Goal: Share content: Share content

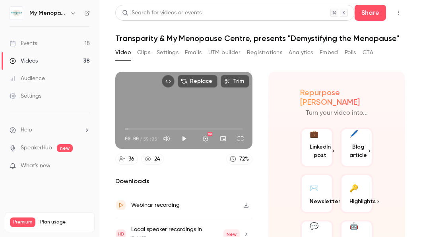
click at [72, 12] on icon "button" at bounding box center [73, 13] width 6 height 6
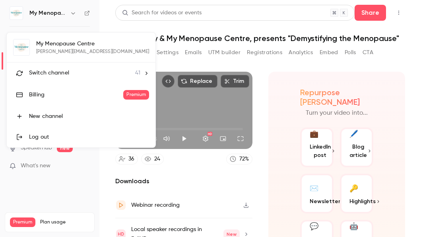
click at [52, 71] on span "Switch channel" at bounding box center [49, 73] width 40 height 8
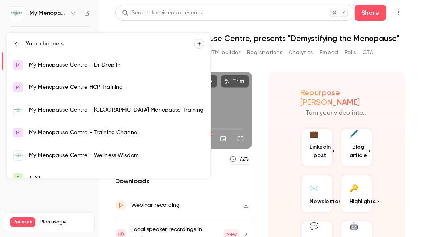
scroll to position [597, 0]
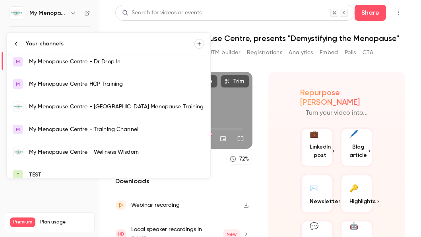
click at [62, 152] on div "My Menopause Centre - Wellness Wisdom" at bounding box center [116, 152] width 175 height 8
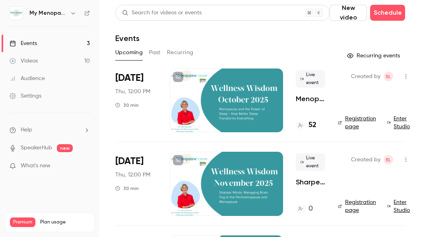
click at [406, 76] on icon "button" at bounding box center [406, 77] width 6 height 6
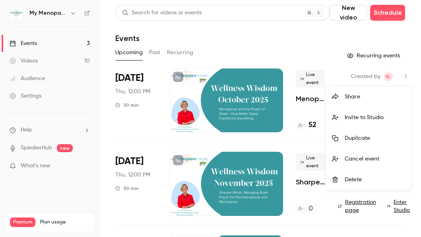
click at [353, 95] on div "Share" at bounding box center [375, 97] width 60 height 8
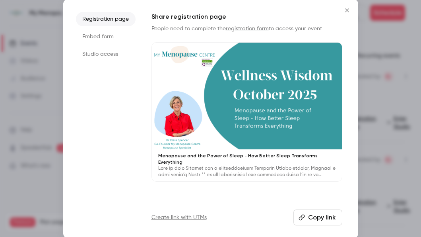
click at [316, 217] on button "Copy link" at bounding box center [318, 217] width 49 height 16
click at [316, 218] on button "Copy link" at bounding box center [318, 217] width 49 height 16
